Goal: Information Seeking & Learning: Learn about a topic

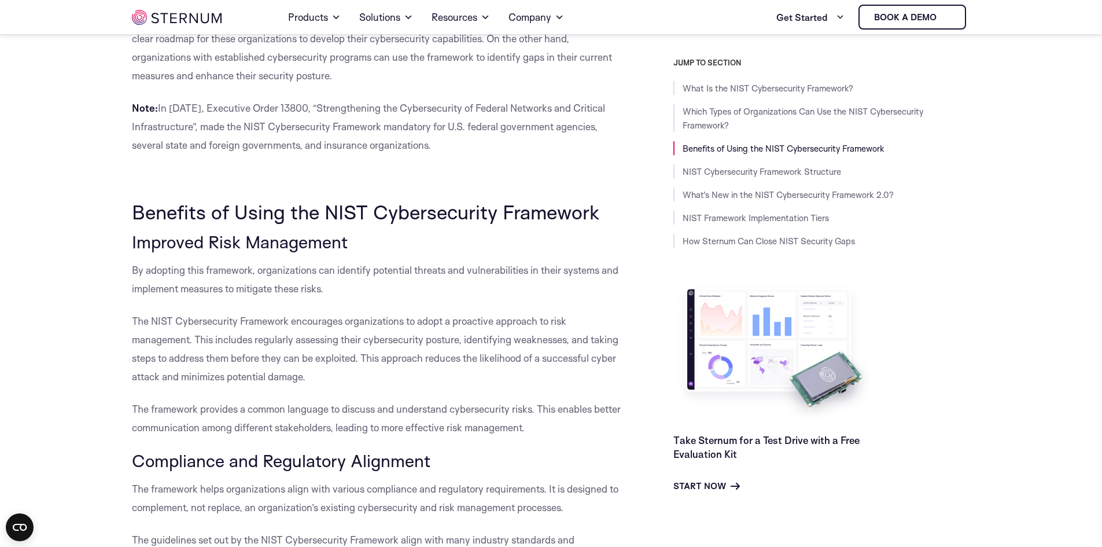
scroll to position [1322, 0]
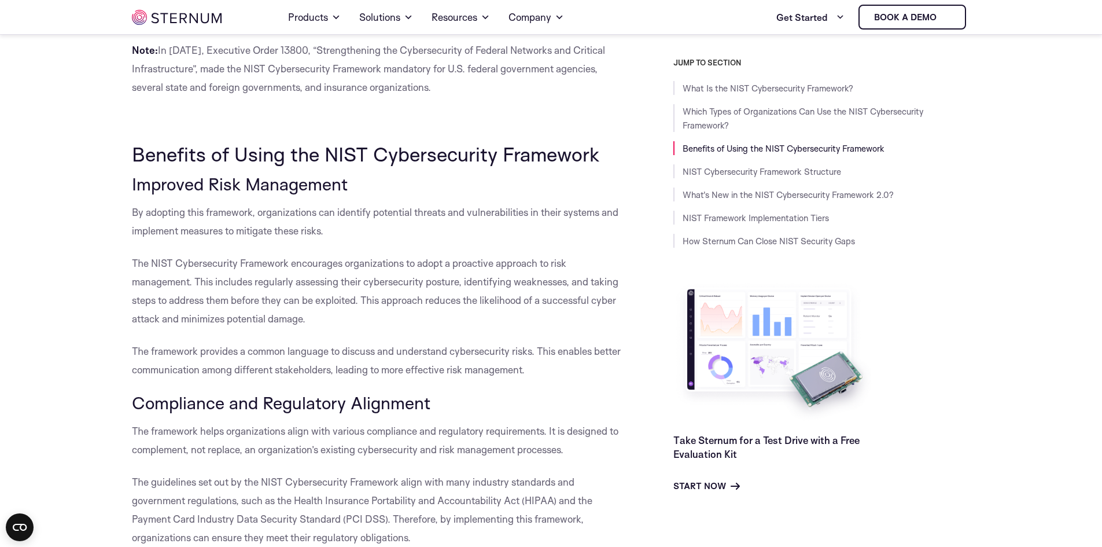
click at [209, 283] on span "The NIST Cybersecurity Framework encourages organizations to adopt a proactive …" at bounding box center [375, 291] width 486 height 68
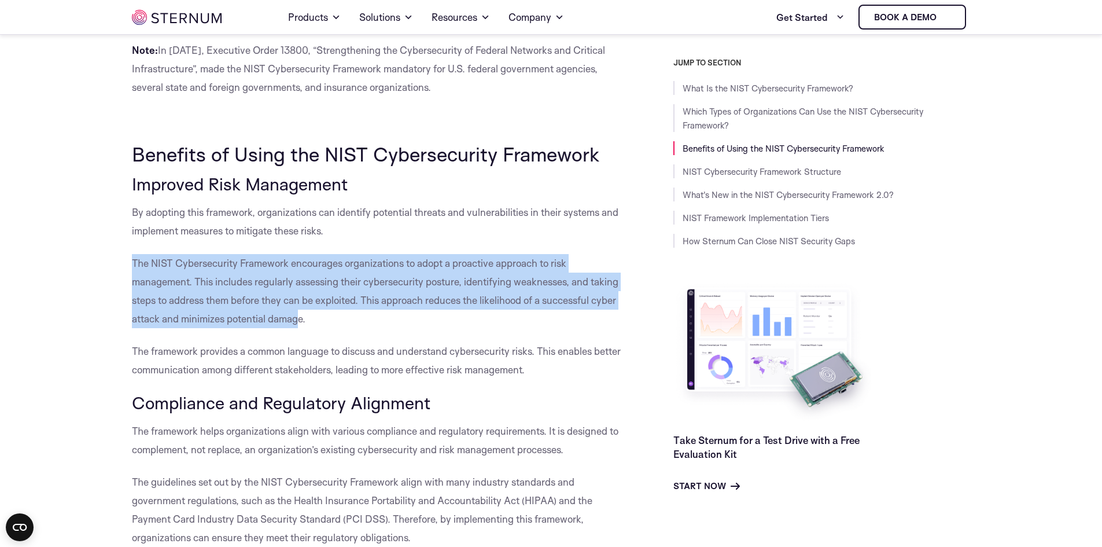
drag, startPoint x: 301, startPoint y: 317, endPoint x: 134, endPoint y: 261, distance: 175.8
click at [134, 261] on span "The NIST Cybersecurity Framework encourages organizations to adopt a proactive …" at bounding box center [375, 291] width 486 height 68
copy span "The NIST Cybersecurity Framework encourages organizations to adopt a proactive …"
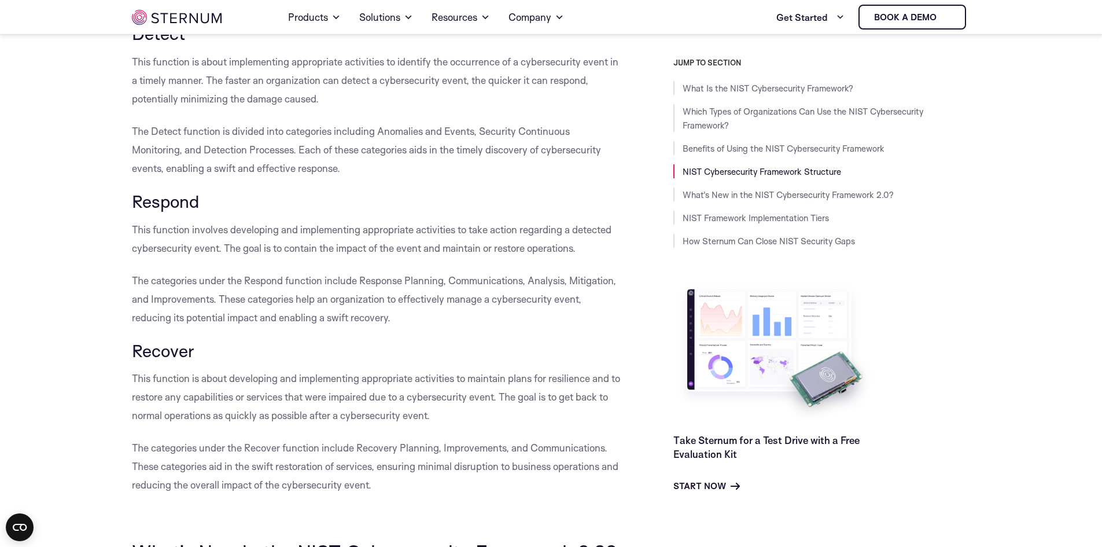
scroll to position [2826, 0]
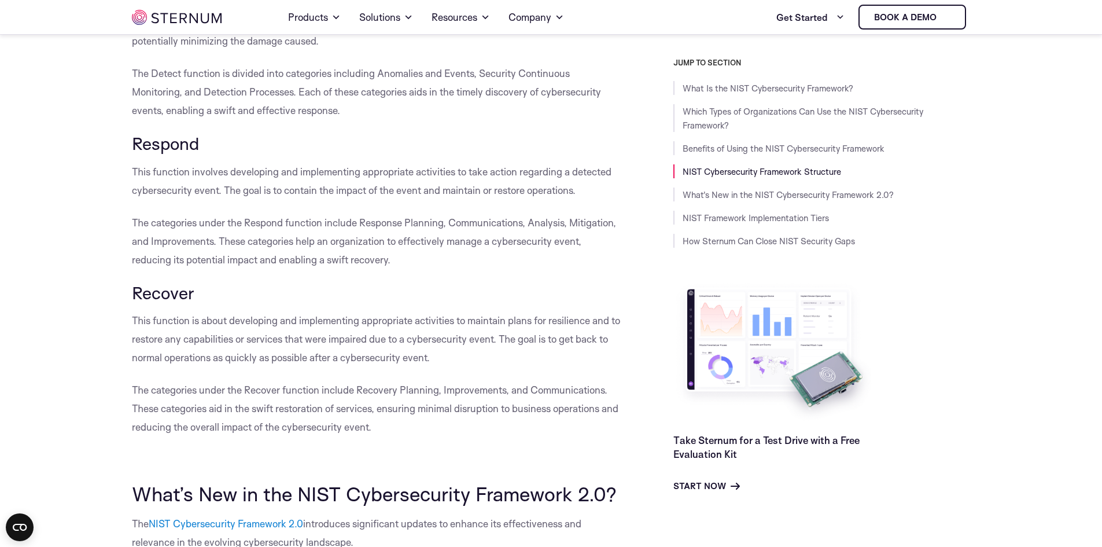
click at [420, 427] on p "The categories under the Recover function include Recovery Planning, Improvemen…" at bounding box center [376, 409] width 489 height 56
drag, startPoint x: 415, startPoint y: 422, endPoint x: 397, endPoint y: 428, distance: 18.8
click at [397, 428] on p "The categories under the Recover function include Recovery Planning, Improvemen…" at bounding box center [376, 409] width 489 height 56
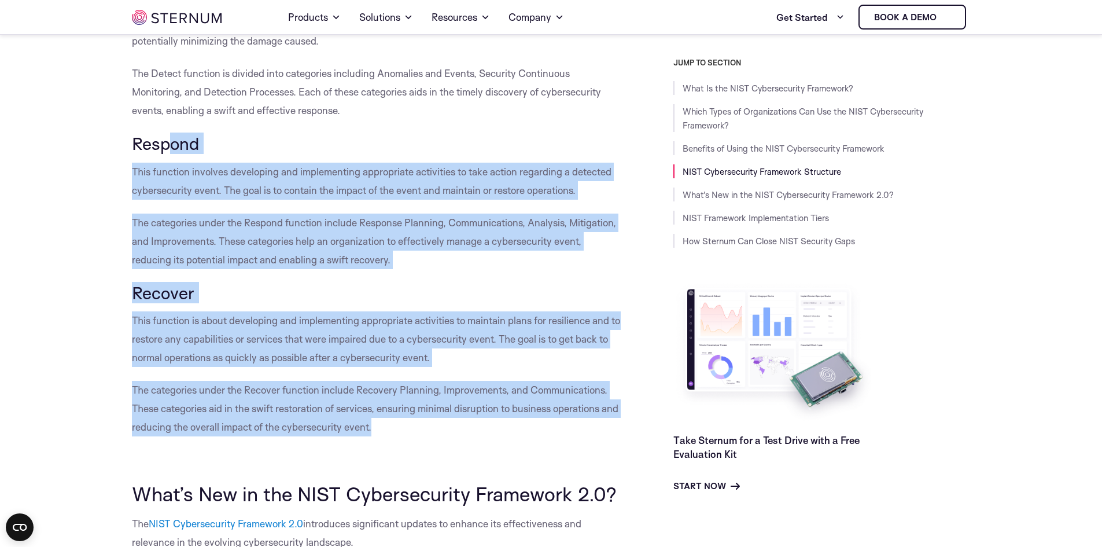
drag, startPoint x: 394, startPoint y: 427, endPoint x: 168, endPoint y: 139, distance: 365.8
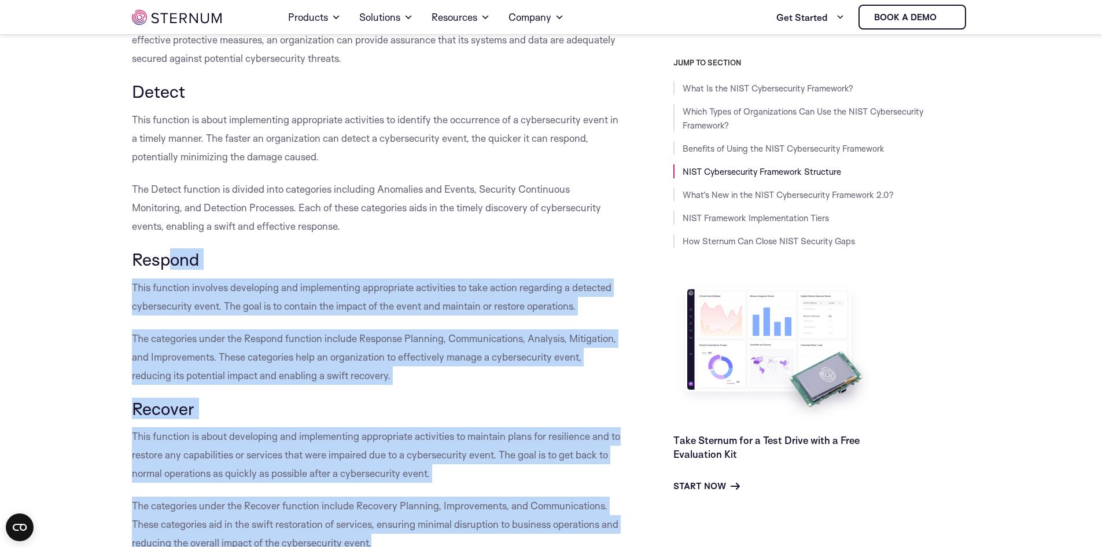
scroll to position [2768, 0]
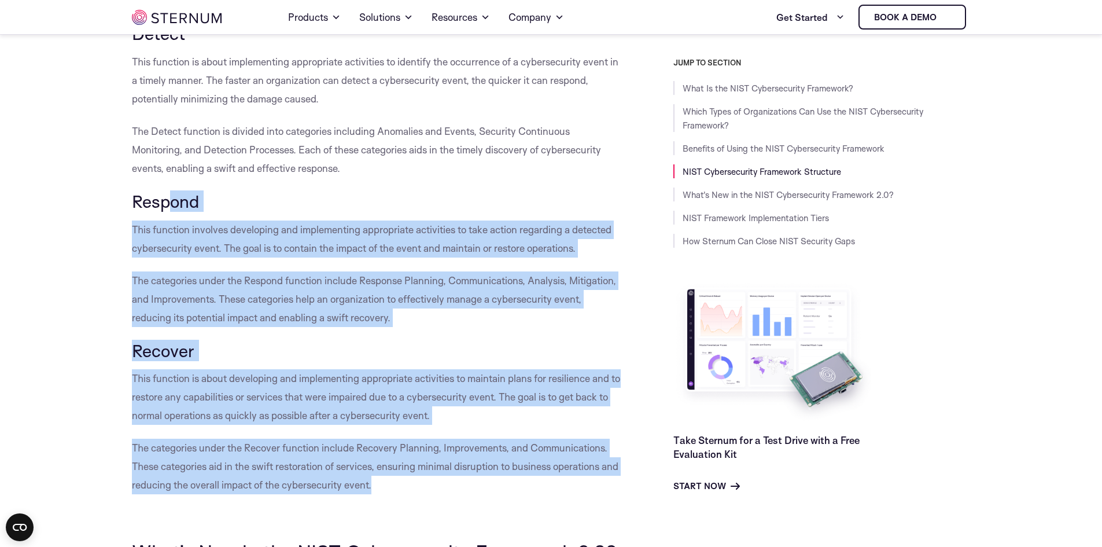
click at [549, 346] on h3 "Recover" at bounding box center [376, 351] width 489 height 20
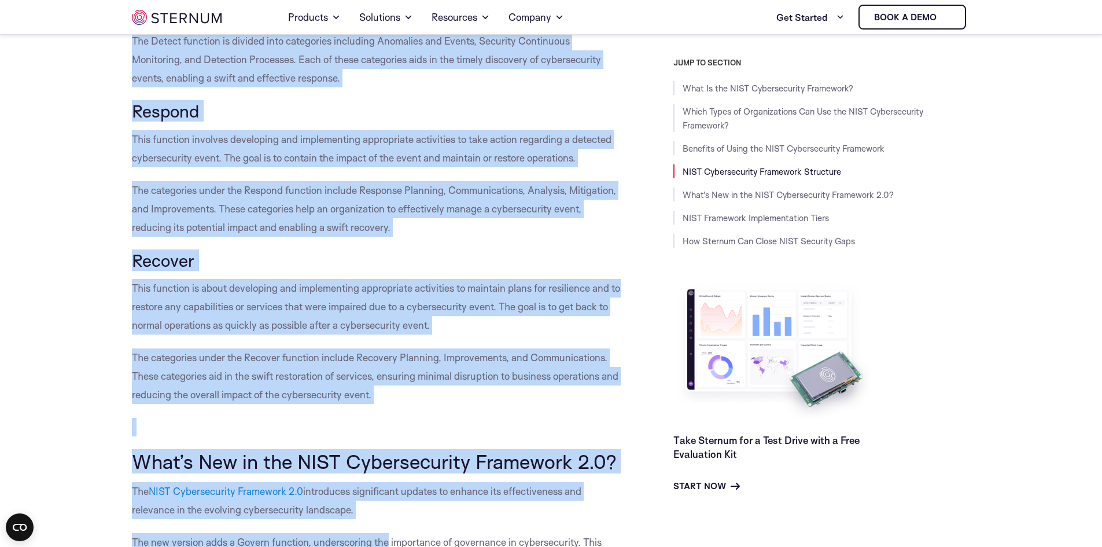
scroll to position [2881, 0]
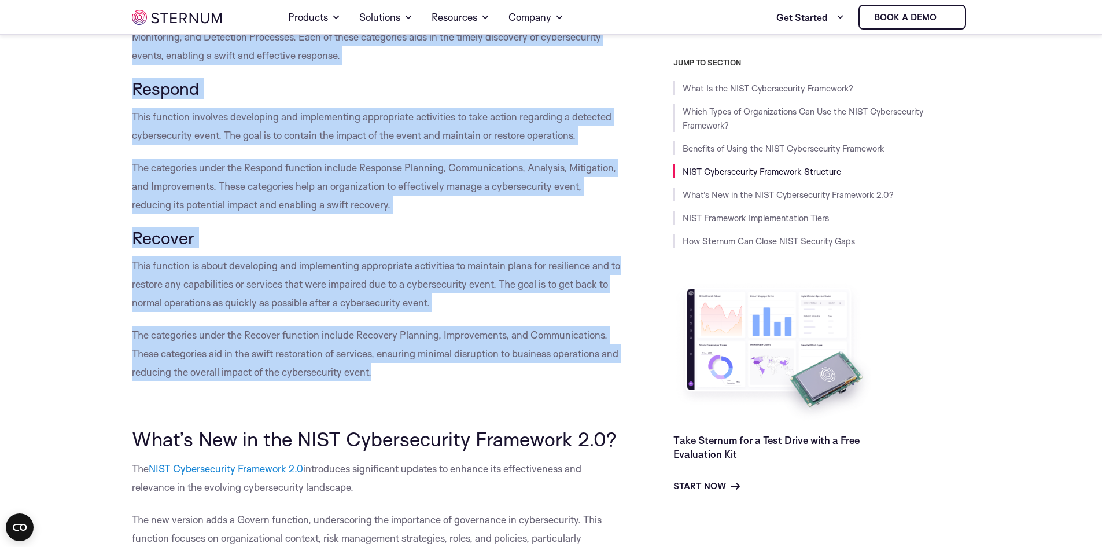
drag, startPoint x: 132, startPoint y: 45, endPoint x: 400, endPoint y: 373, distance: 423.4
copy div "Loremips Dolo sitametc adipi elitseddoeius temporinci utlab etdolore magnaal, e…"
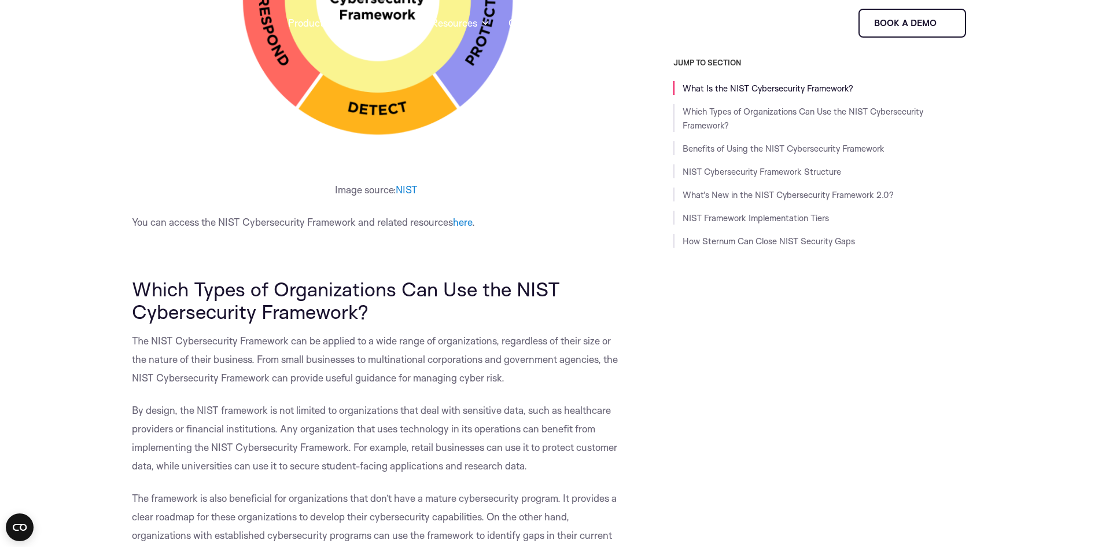
scroll to position [0, 0]
